Goal: Find specific page/section: Find specific page/section

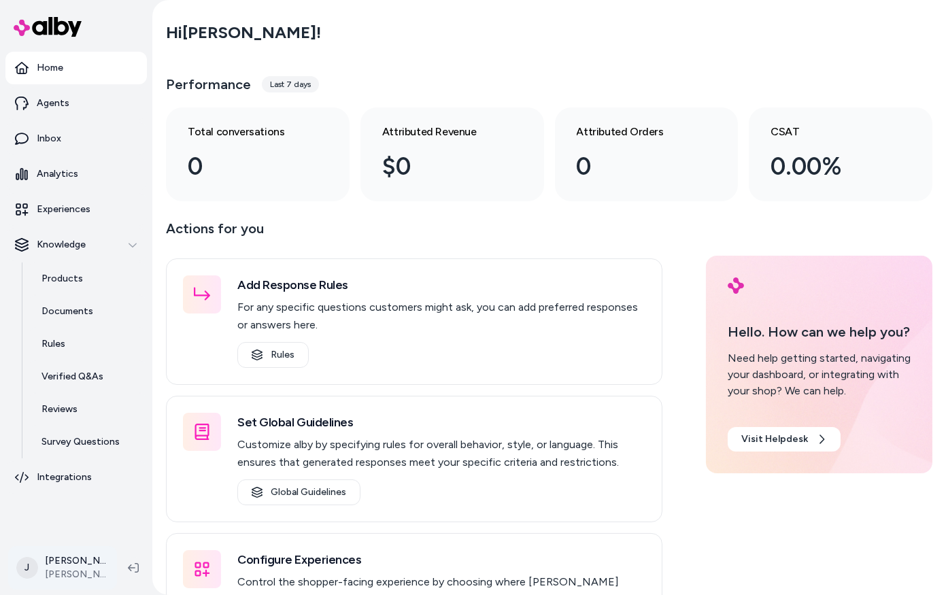
click at [82, 565] on html "Home Agents Inbox Analytics Experiences Knowledge Products Documents Rules Veri…" at bounding box center [473, 297] width 946 height 595
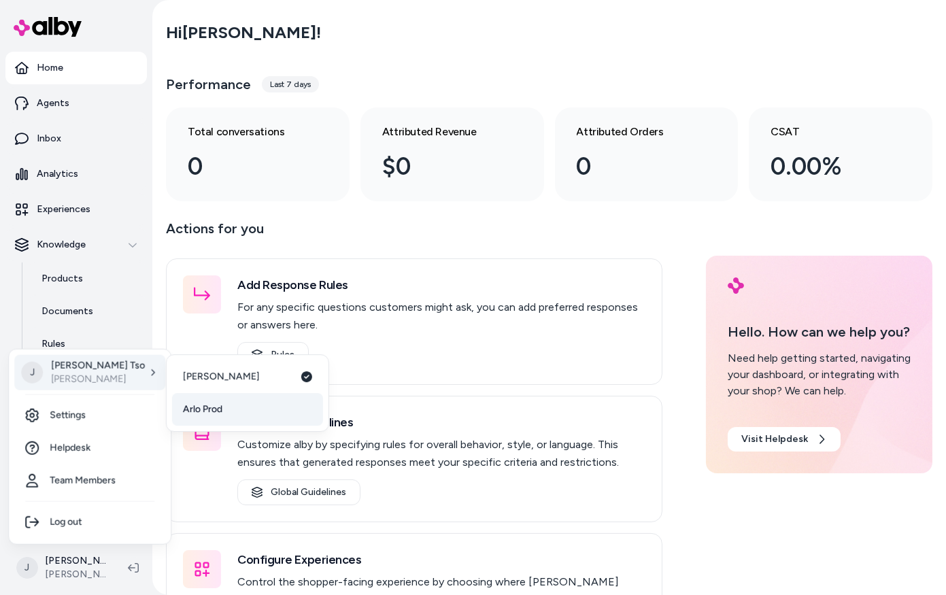
click at [224, 405] on link "Arlo Prod" at bounding box center [247, 409] width 151 height 33
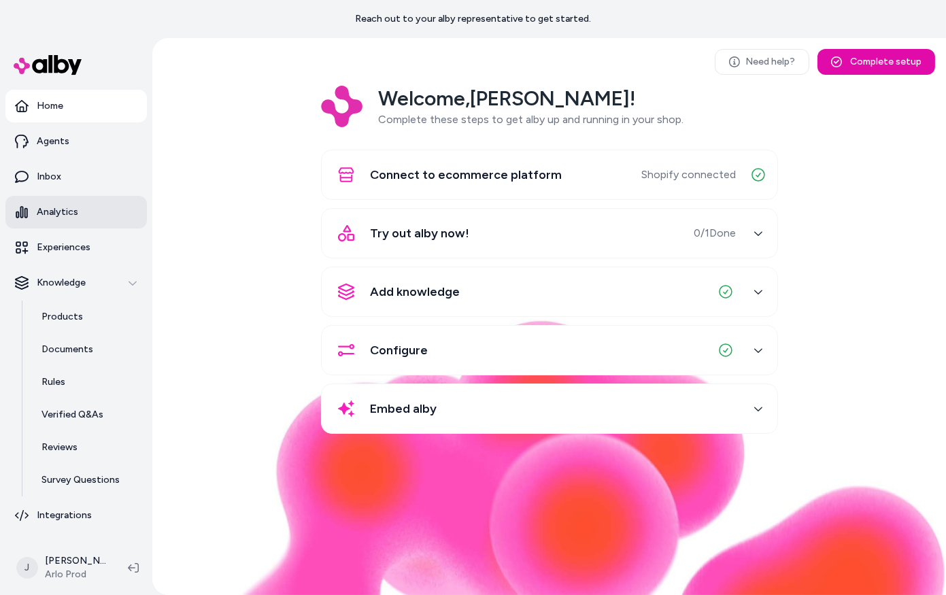
click at [66, 218] on p "Analytics" at bounding box center [57, 212] width 41 height 14
